Goal: Transaction & Acquisition: Obtain resource

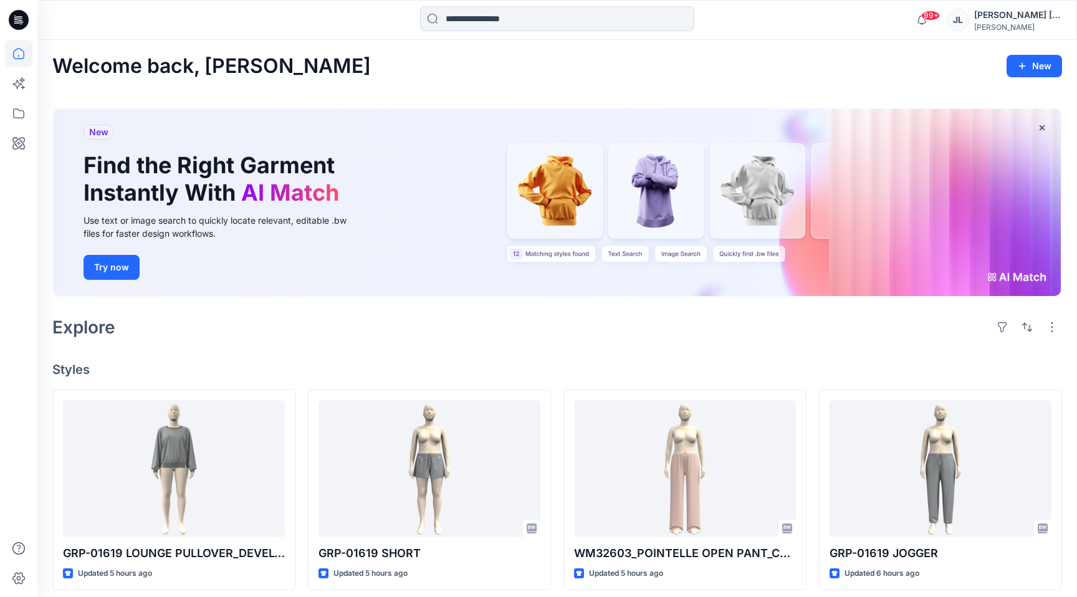
click at [460, 32] on div at bounding box center [557, 19] width 274 height 27
click at [467, 16] on input at bounding box center [557, 18] width 274 height 25
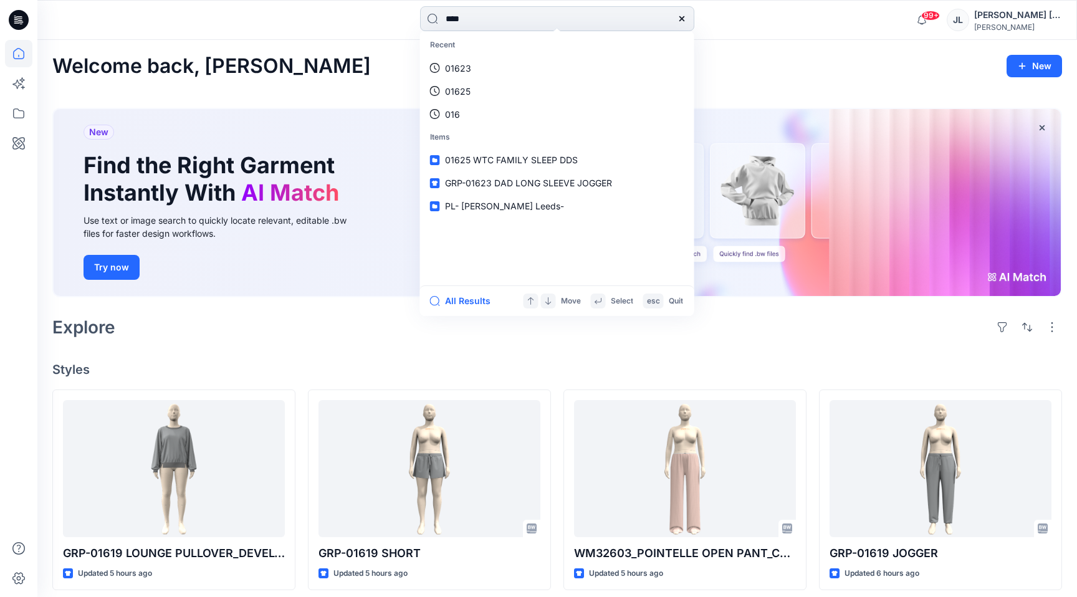
type input "*****"
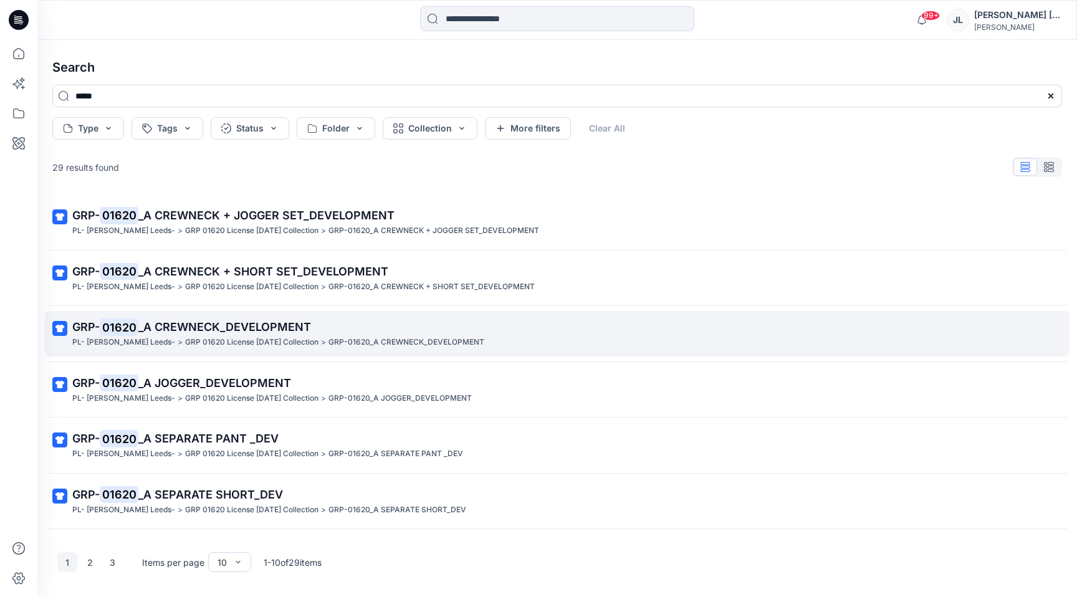
click at [209, 323] on span "_A CREWNECK_DEVELOPMENT" at bounding box center [224, 326] width 173 height 13
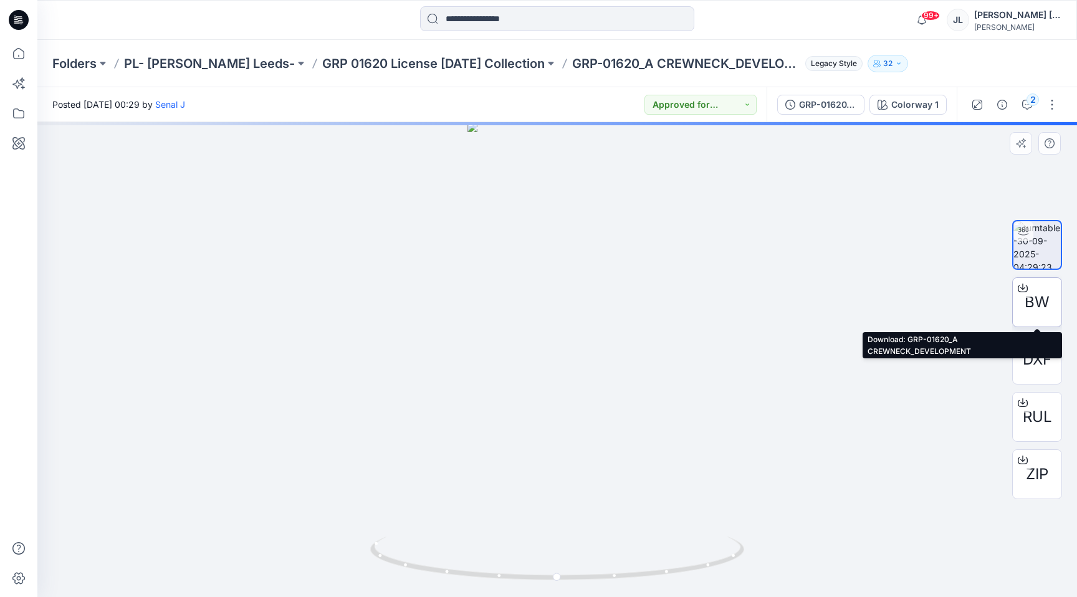
click at [1018, 294] on div at bounding box center [1022, 288] width 20 height 20
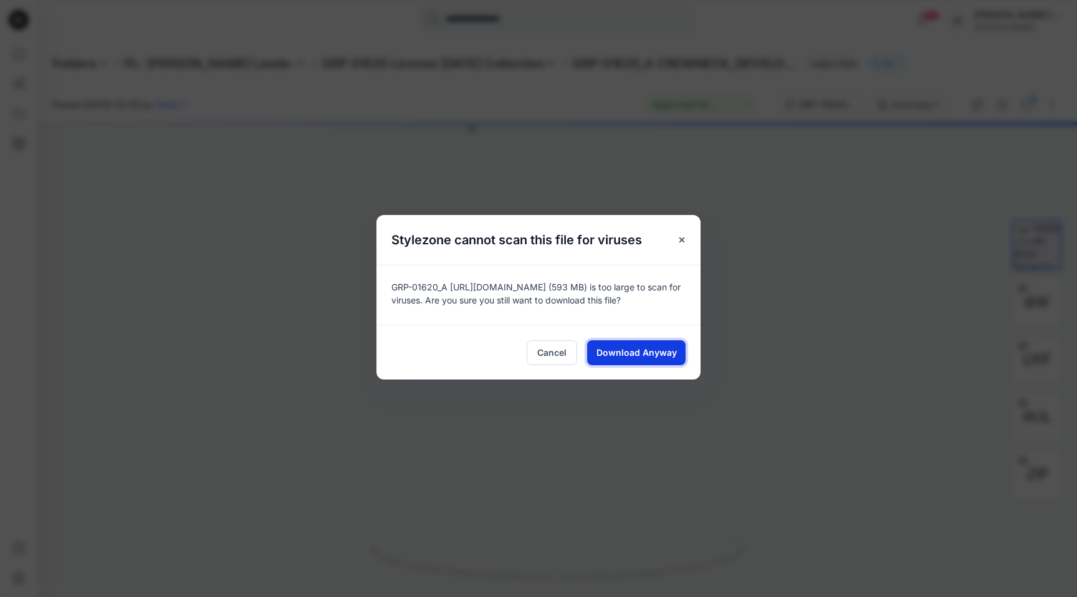
click at [651, 352] on span "Download Anyway" at bounding box center [636, 352] width 80 height 13
